Goal: Task Accomplishment & Management: Manage account settings

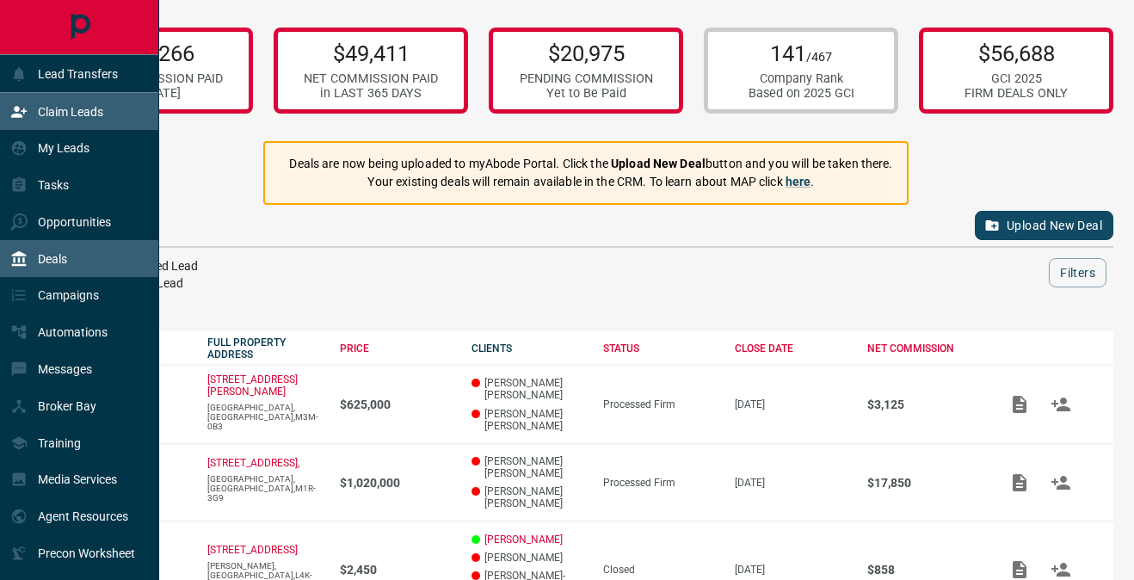
click at [40, 103] on div "Claim Leads" at bounding box center [56, 111] width 93 height 28
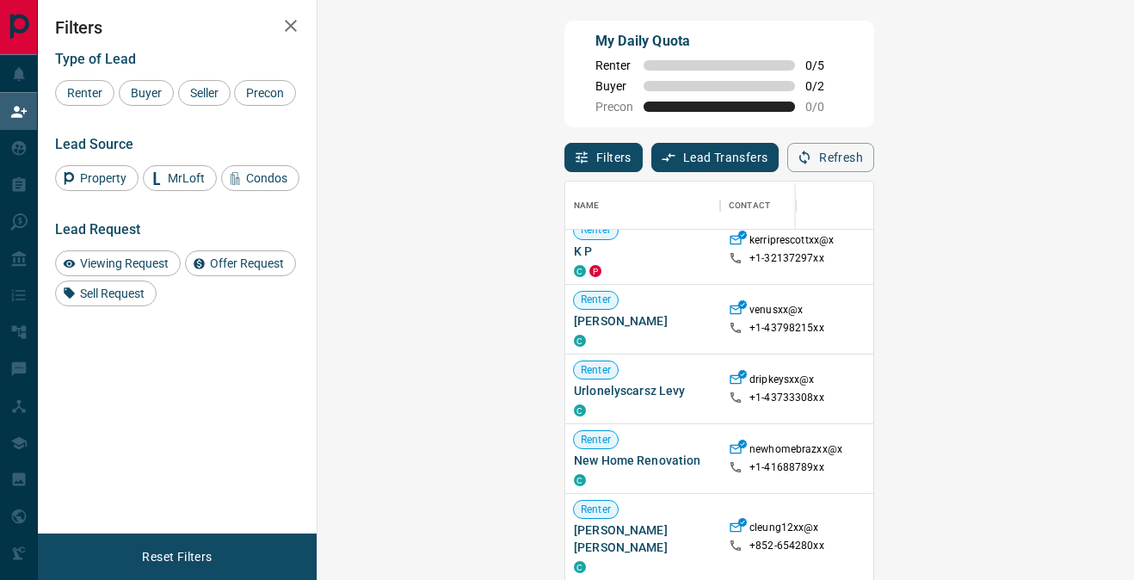
scroll to position [291, 0]
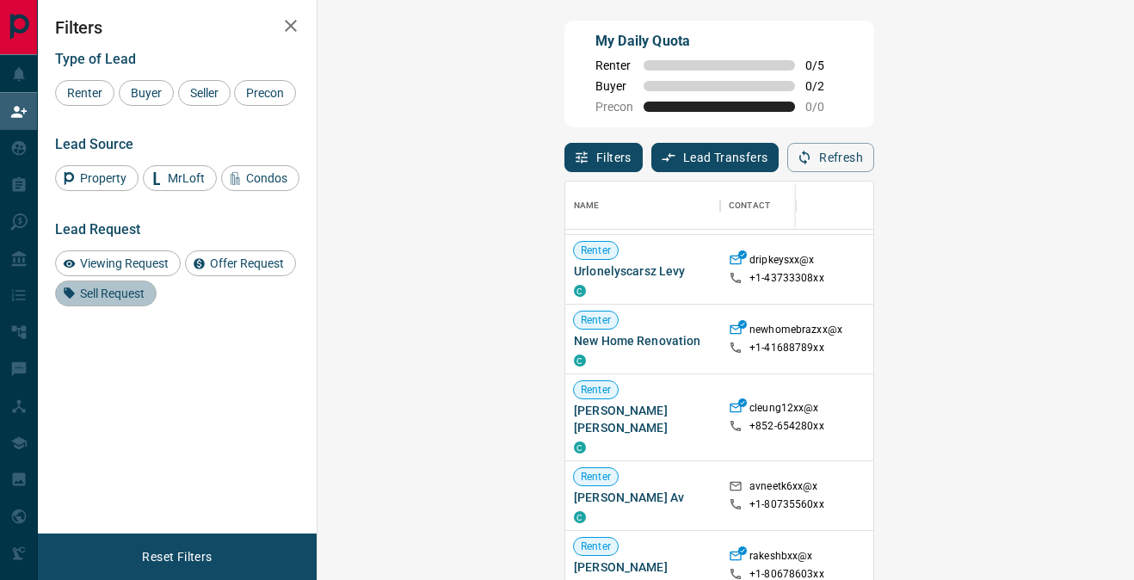
click at [132, 300] on span "Sell Request" at bounding box center [112, 294] width 77 height 14
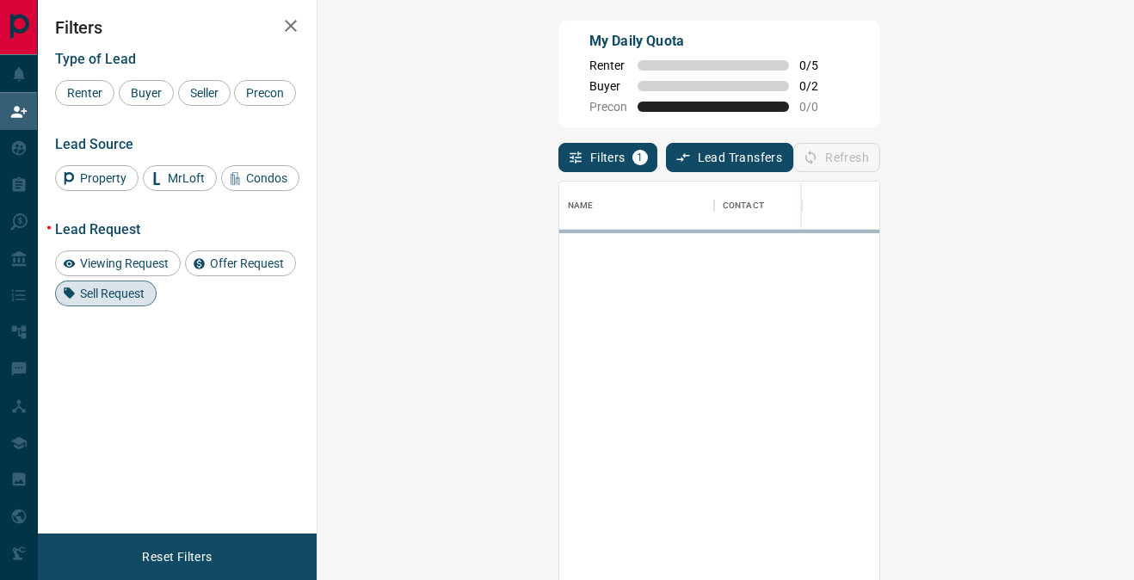
scroll to position [0, 0]
click at [132, 300] on span "Sell Request" at bounding box center [112, 294] width 77 height 14
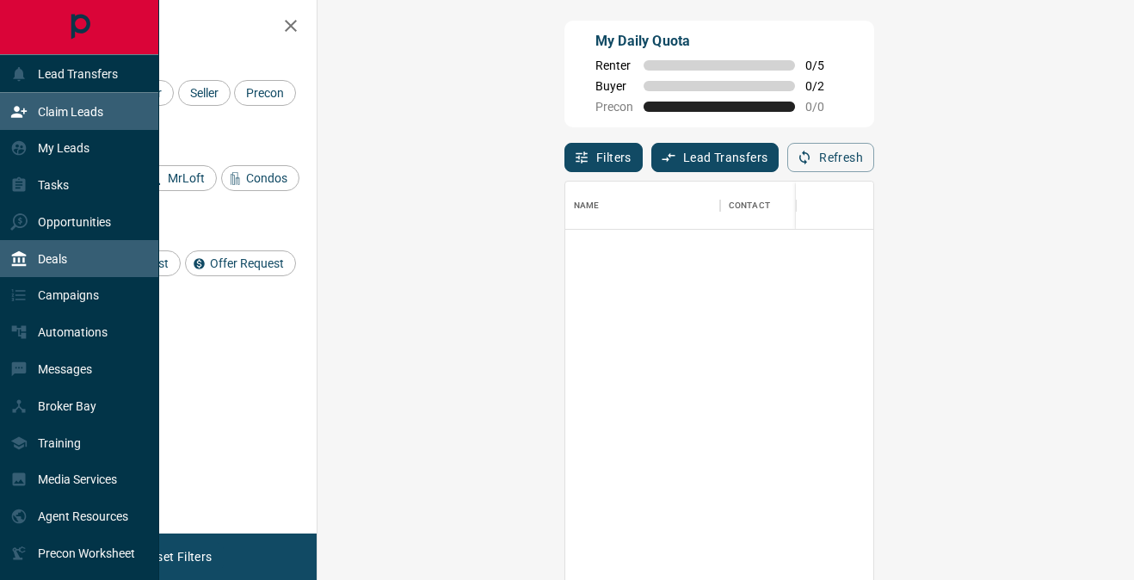
click at [36, 251] on div "Deals" at bounding box center [38, 258] width 57 height 28
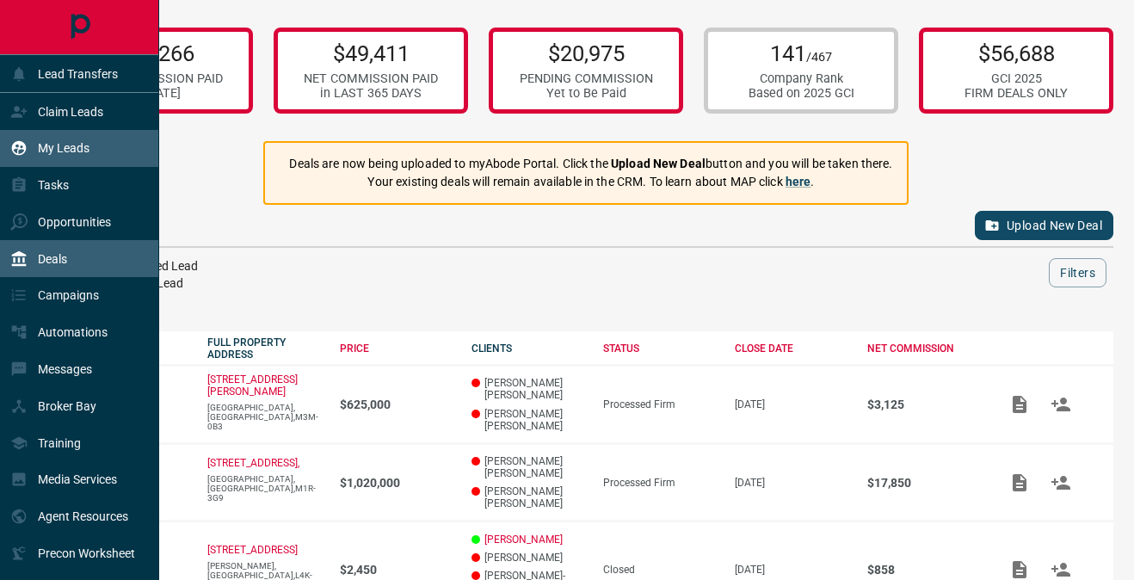
click at [83, 136] on div "My Leads" at bounding box center [49, 148] width 79 height 28
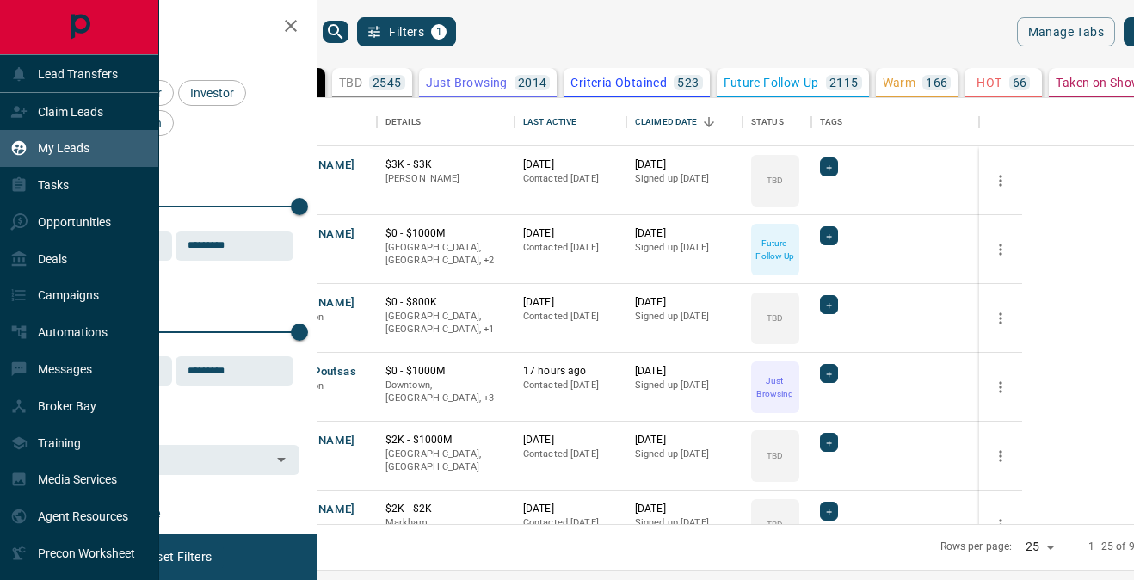
scroll to position [425, 809]
click at [74, 250] on div "Deals" at bounding box center [79, 258] width 159 height 37
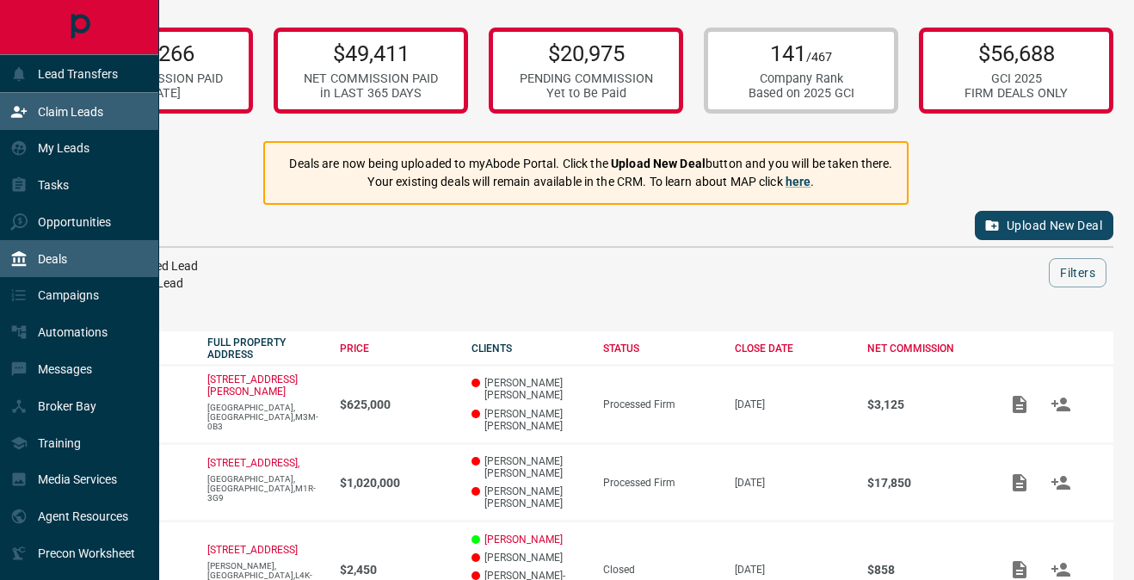
click at [100, 116] on div "Claim Leads" at bounding box center [56, 111] width 93 height 28
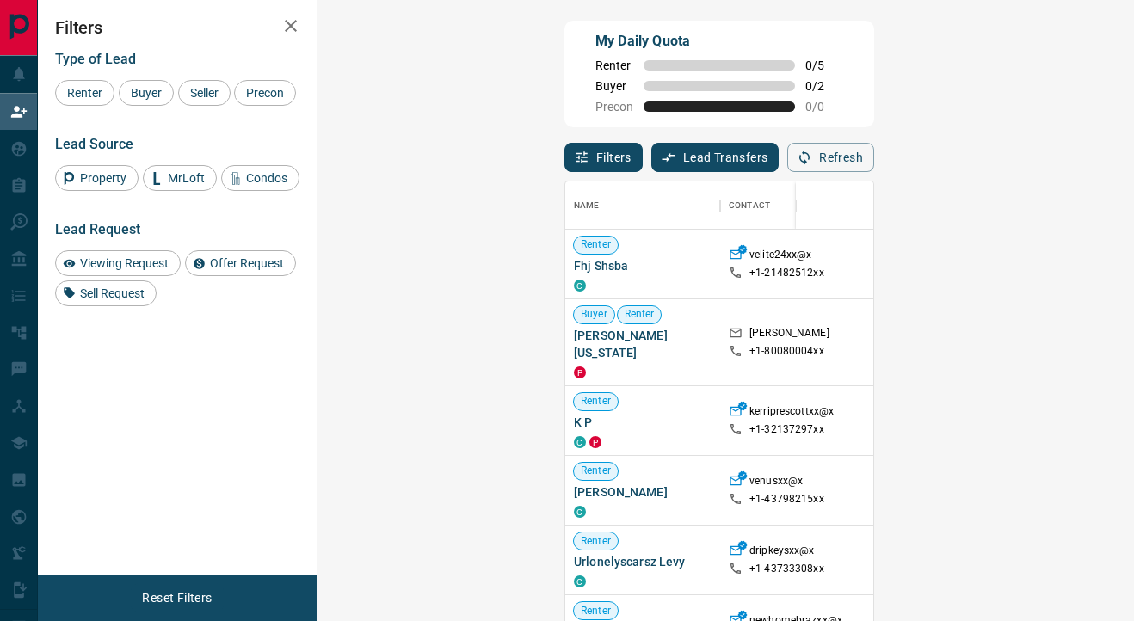
scroll to position [469, 780]
